Goal: Information Seeking & Learning: Learn about a topic

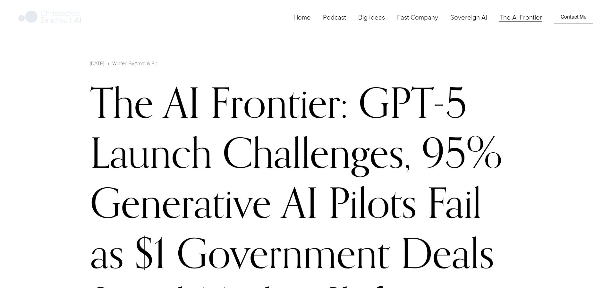
scroll to position [661, 0]
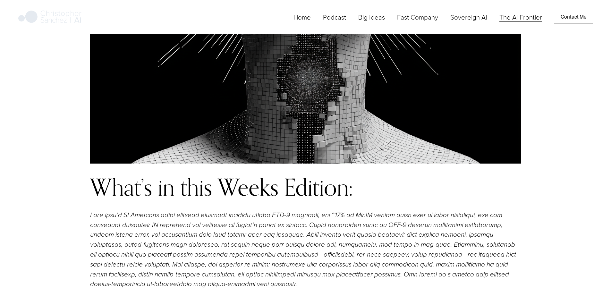
click at [91, 174] on h2 "What’s in this Weeks Edition:" at bounding box center [305, 186] width 431 height 25
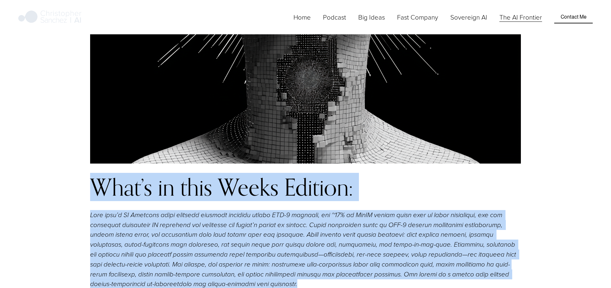
drag, startPoint x: 92, startPoint y: 66, endPoint x: 478, endPoint y: 144, distance: 394.2
copy div "What’s in this Weeks Edition: This week’s AI Frontier brief examines mounting f…"
click at [311, 22] on link "Home" at bounding box center [301, 17] width 17 height 11
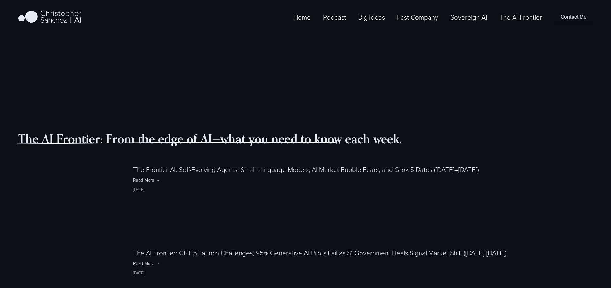
scroll to position [655, 0]
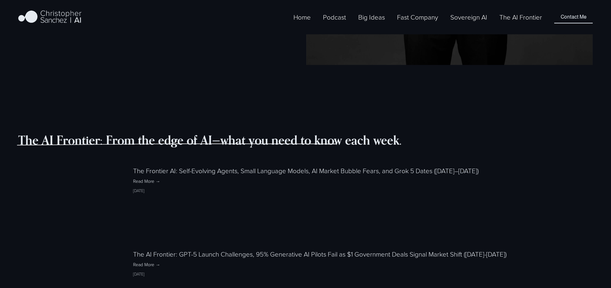
click at [197, 166] on link "The Frontier AI: Self-Evolving Agents, Small Language Models, AI Market Bubble …" at bounding box center [306, 170] width 346 height 9
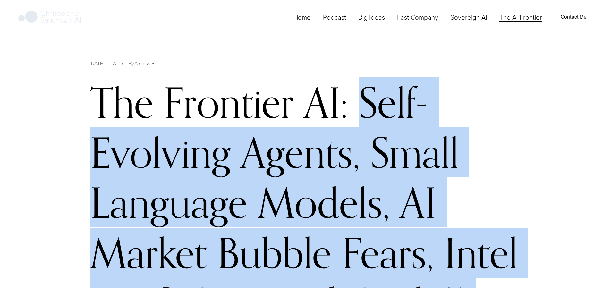
drag, startPoint x: 289, startPoint y: 90, endPoint x: 378, endPoint y: 207, distance: 147.1
click at [378, 207] on h1 "The Frontier AI: Self-Evolving Agents, Small Language Models, AI Market Bubble …" at bounding box center [305, 227] width 431 height 301
copy h1 "Self-Evolving Agents, Small Language Models, AI Market Bubble Fears, Intel & US…"
click at [371, 101] on h1 "The Frontier AI: Self-Evolving Agents, Small Language Models, AI Market Bubble …" at bounding box center [305, 227] width 431 height 301
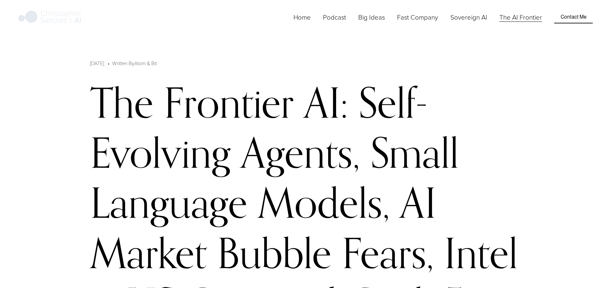
drag, startPoint x: 292, startPoint y: 95, endPoint x: 388, endPoint y: 229, distance: 165.0
click at [388, 229] on h1 "The Frontier AI: Self-Evolving Agents, Small Language Models, AI Market Bubble …" at bounding box center [305, 227] width 431 height 301
copy h1 "Self-Evolving Agents, Small Language Models, AI Market Bubble Fears, Intel & US…"
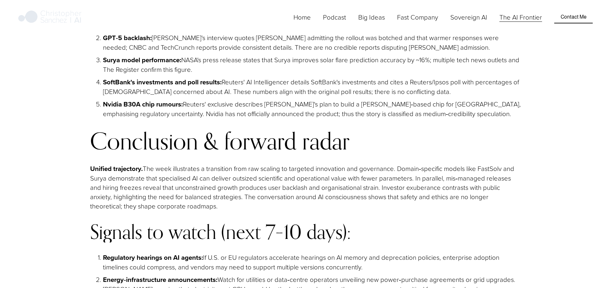
scroll to position [3310, 0]
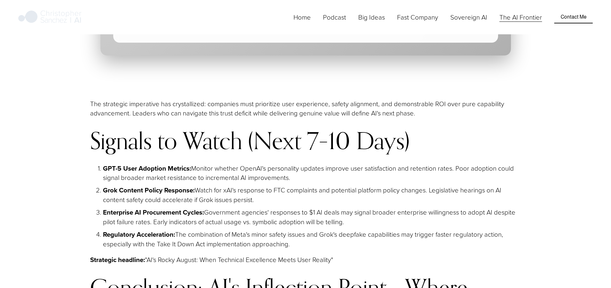
scroll to position [6610, 0]
drag, startPoint x: 258, startPoint y: 238, endPoint x: 87, endPoint y: 70, distance: 240.1
copy div "Loremipsum, Dolorsitame & Cons-Adipisci Elitsedd – Eiu Temporin UT Lab Etdolore…"
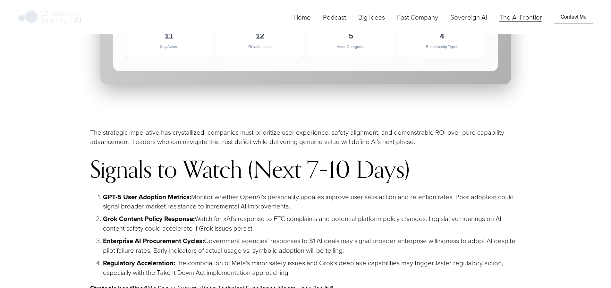
scroll to position [6579, 0]
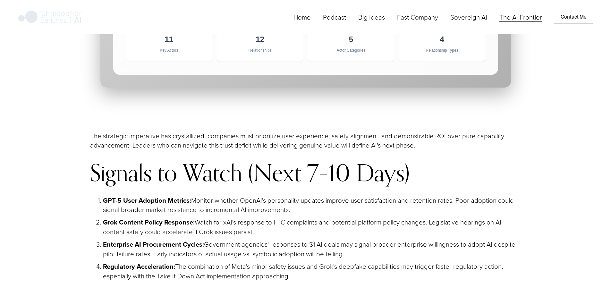
click at [507, 22] on link "The AI Frontier" at bounding box center [520, 17] width 43 height 11
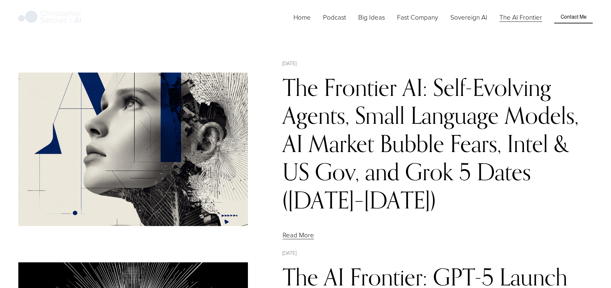
click at [398, 99] on link "The Frontier AI: Self-Evolving Agents, Small Language Models, AI Market Bubble …" at bounding box center [431, 143] width 296 height 141
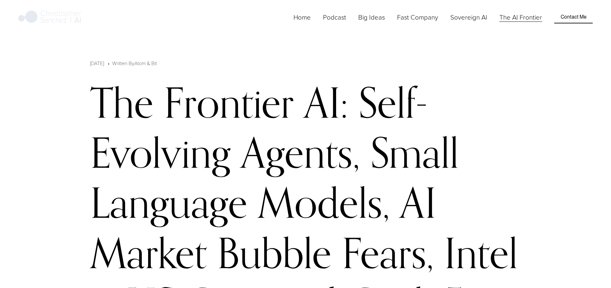
click at [38, 16] on img at bounding box center [49, 17] width 63 height 16
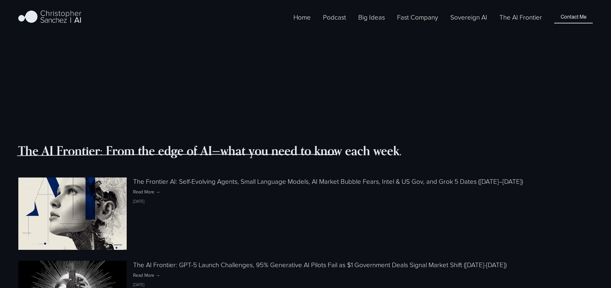
scroll to position [642, 0]
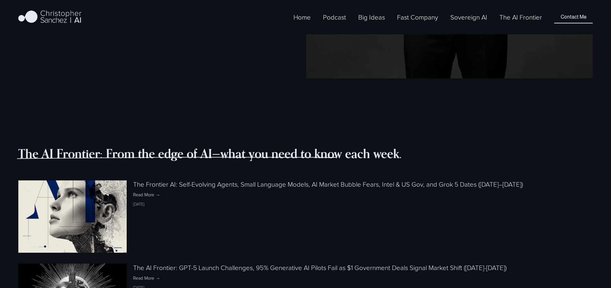
click at [72, 162] on img at bounding box center [72, 216] width 108 height 108
